Goal: Find specific page/section: Find specific page/section

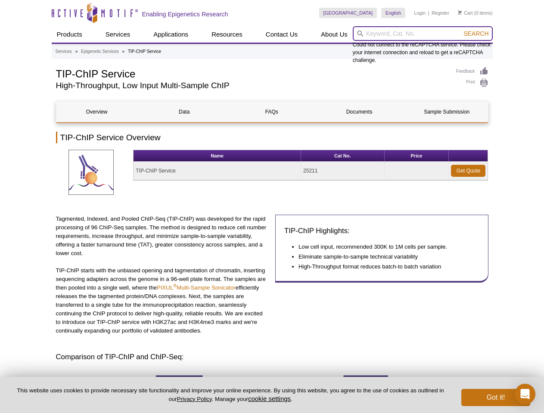
click at [422, 34] on input "search" at bounding box center [423, 33] width 140 height 15
click at [476, 34] on span "Search" at bounding box center [475, 33] width 25 height 7
click at [271, 399] on button "cookie settings" at bounding box center [269, 398] width 43 height 7
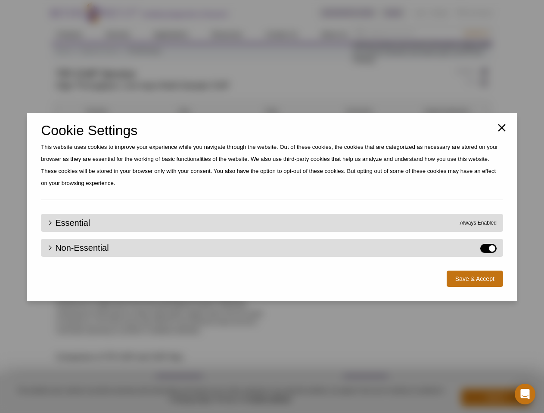
click at [496, 398] on div "Close Cookie Settings This website uses cookies to improve your experience whil…" at bounding box center [272, 206] width 544 height 413
click at [525, 394] on icon "Open Intercom Messenger" at bounding box center [525, 394] width 9 height 10
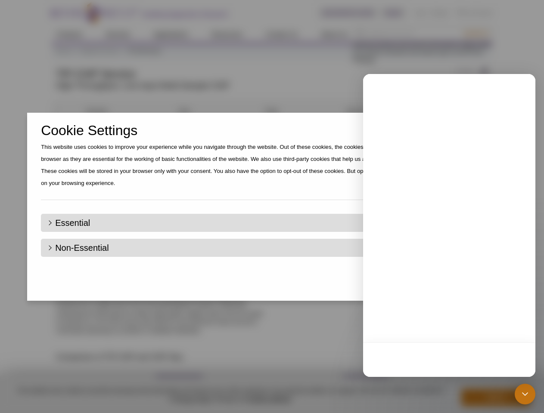
click at [476, 34] on div "Close Cookie Settings This website uses cookies to improve your experience whil…" at bounding box center [272, 206] width 544 height 413
